Goal: Navigation & Orientation: Find specific page/section

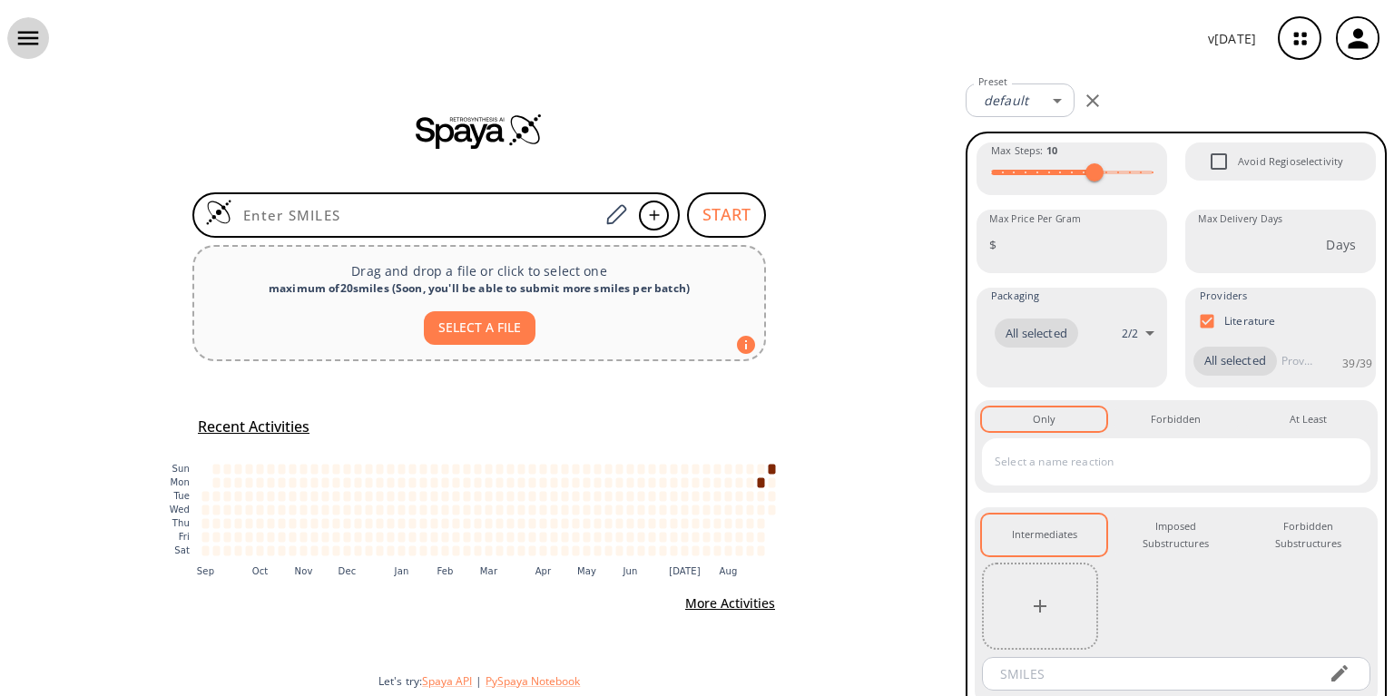
click at [32, 34] on icon "button" at bounding box center [28, 37] width 27 height 27
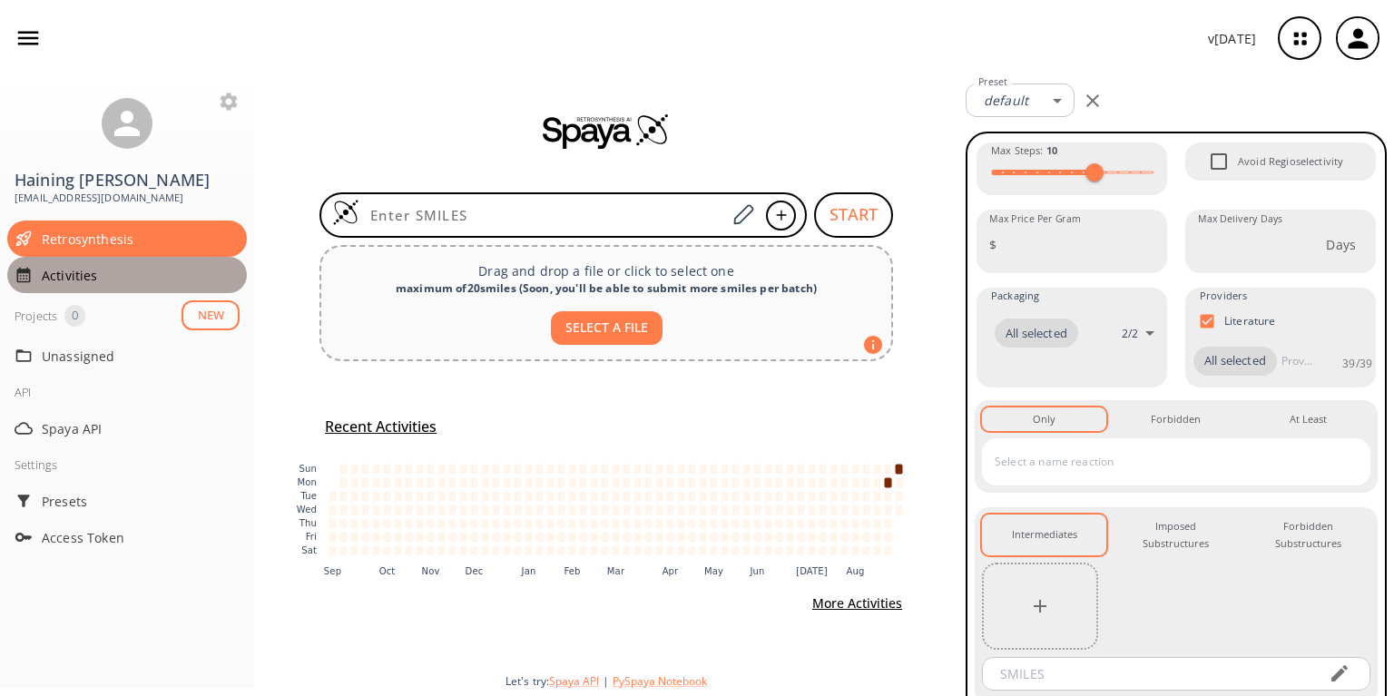
click at [63, 257] on div "Activities" at bounding box center [127, 275] width 240 height 36
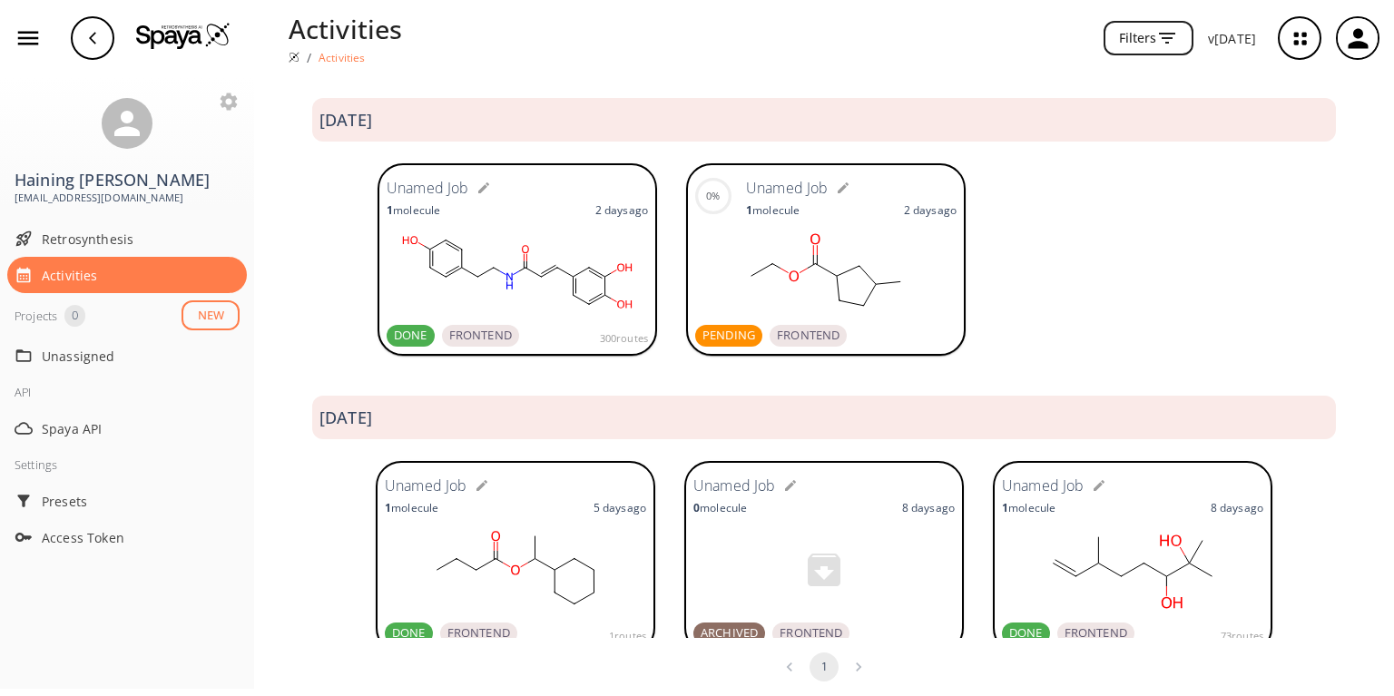
click at [839, 263] on rect at bounding box center [825, 272] width 261 height 91
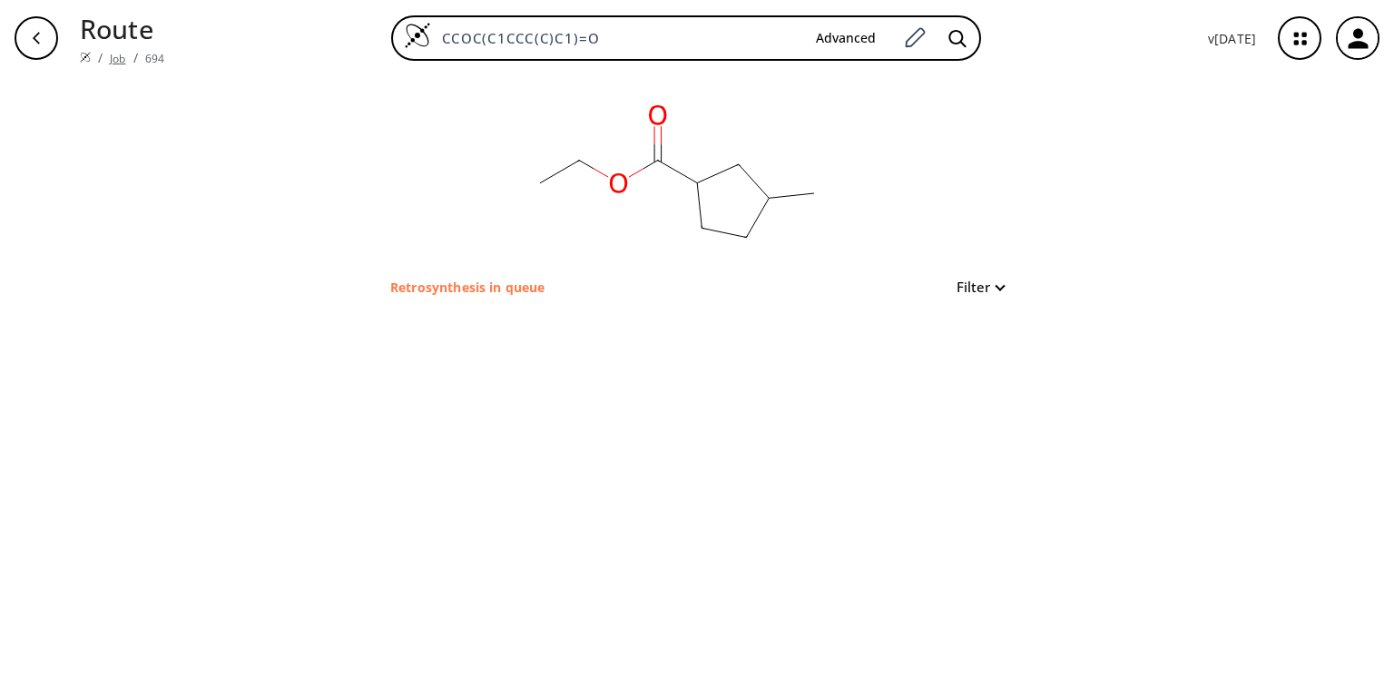
click at [111, 51] on link "Job" at bounding box center [117, 58] width 15 height 15
